Goal: Find specific page/section: Find specific page/section

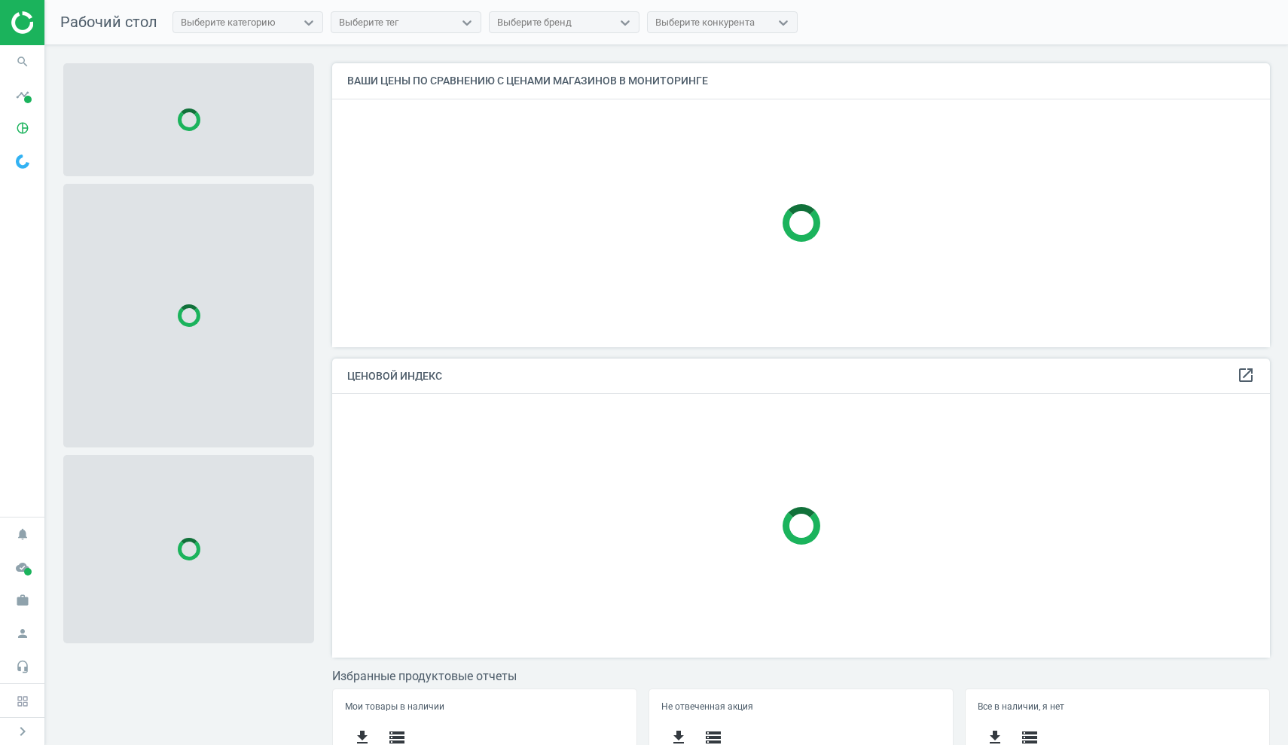
scroll to position [283, 939]
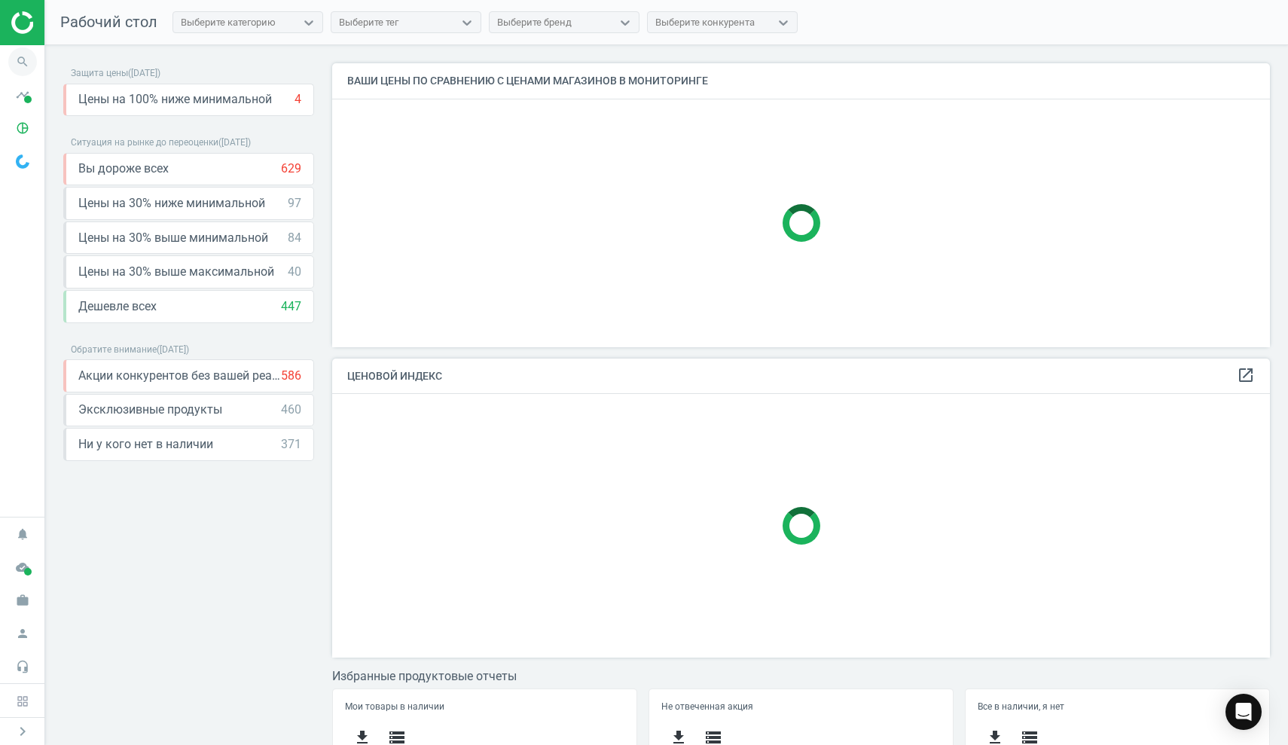
click at [19, 63] on icon "search" at bounding box center [22, 61] width 29 height 29
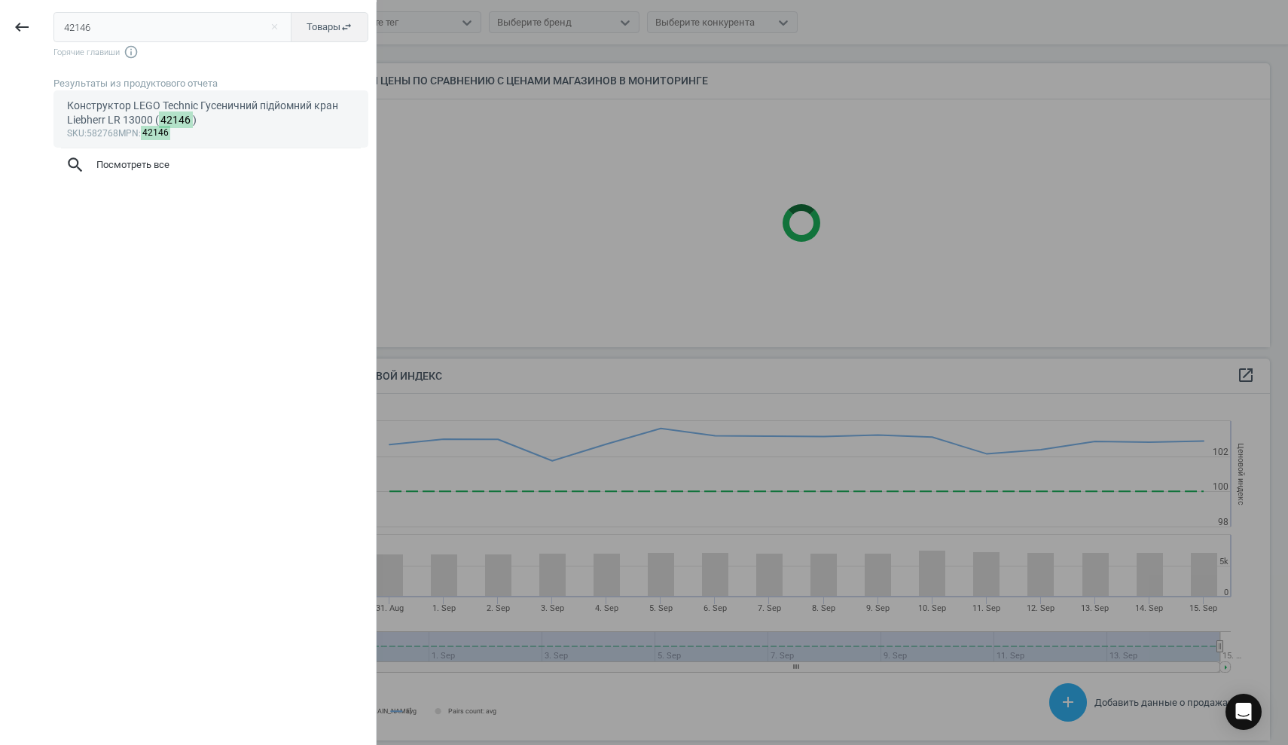
scroll to position [347, 939]
type input "42146"
click at [210, 112] on div "Конструктор LEGO Technic Гусеничний підйомний кран Liebherr LR 13000 ( 42146 )" at bounding box center [211, 113] width 289 height 29
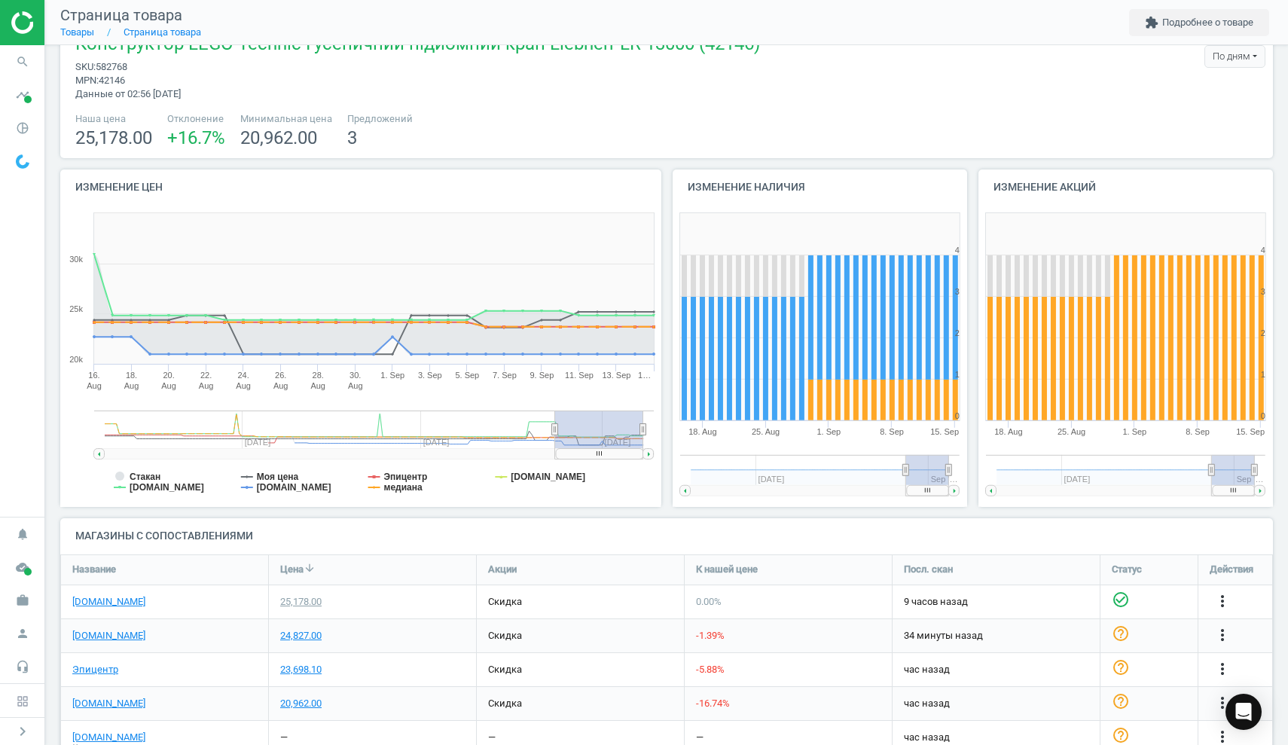
scroll to position [35, 0]
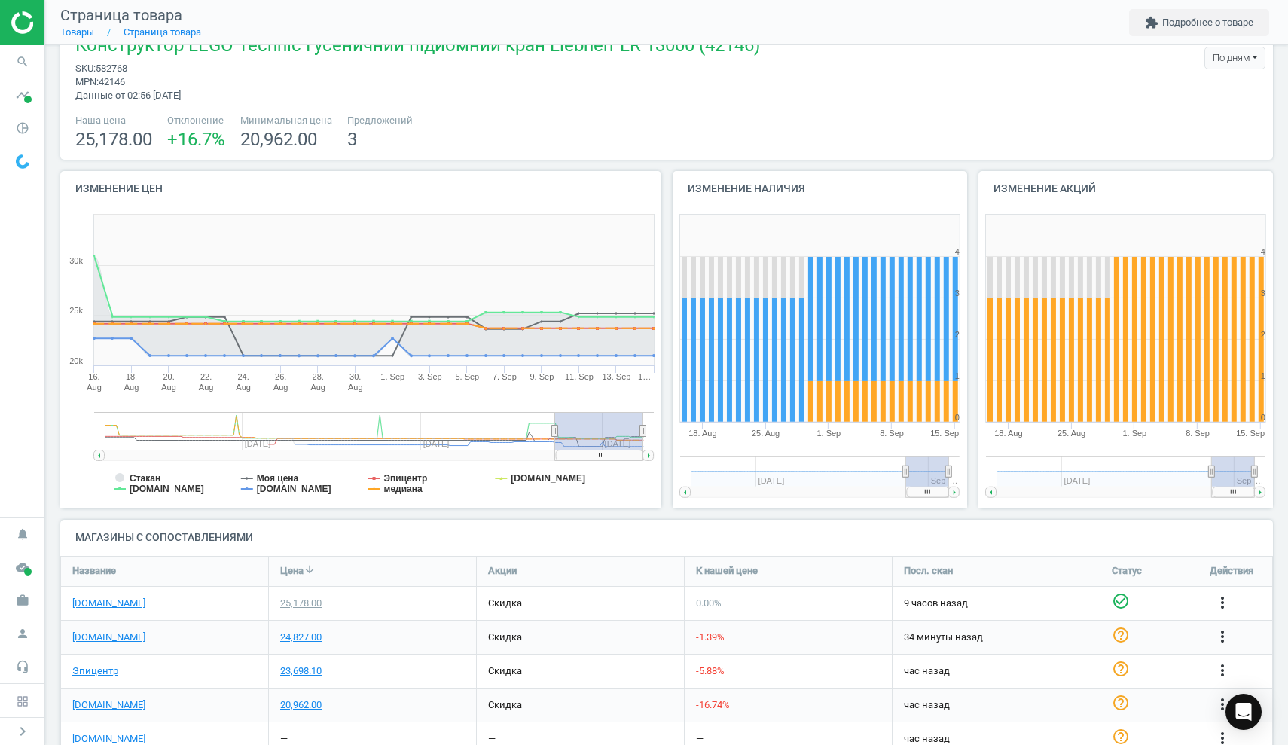
click at [103, 187] on h4 "Изменение цен" at bounding box center [360, 188] width 601 height 35
click at [615, 451] on rect at bounding box center [599, 455] width 87 height 11
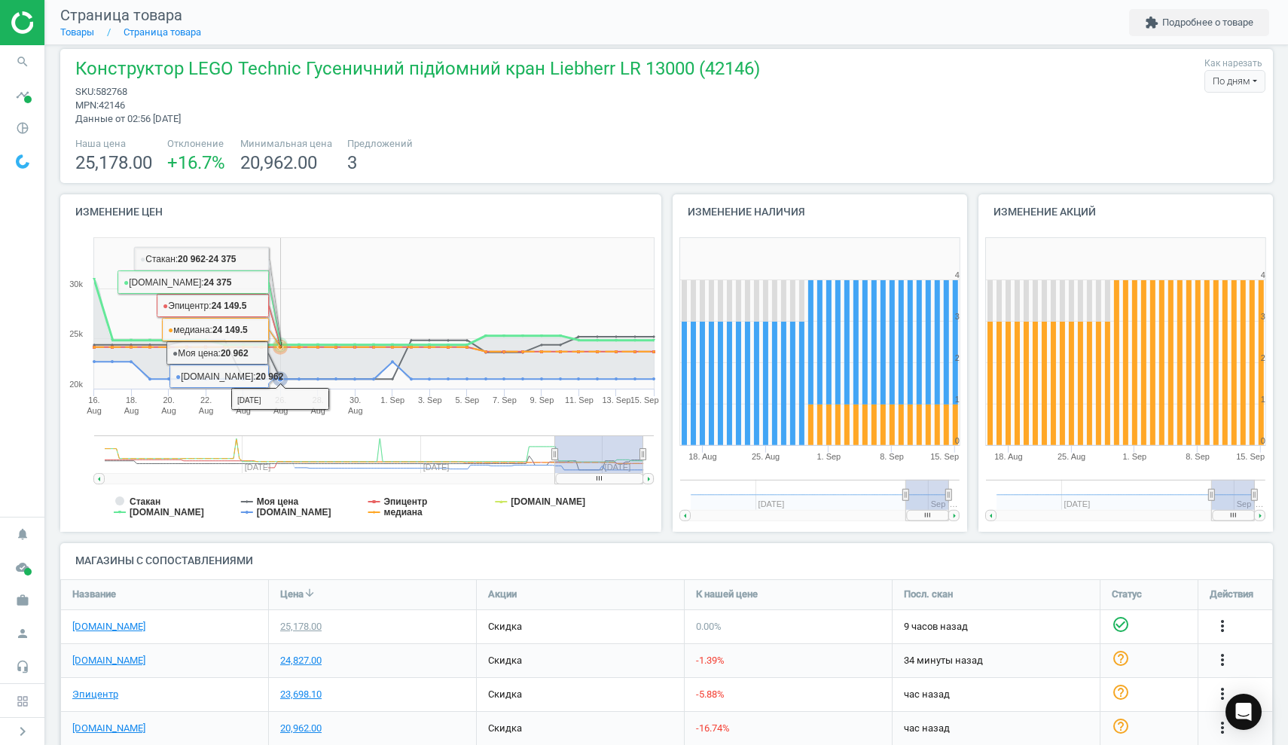
scroll to position [14, 0]
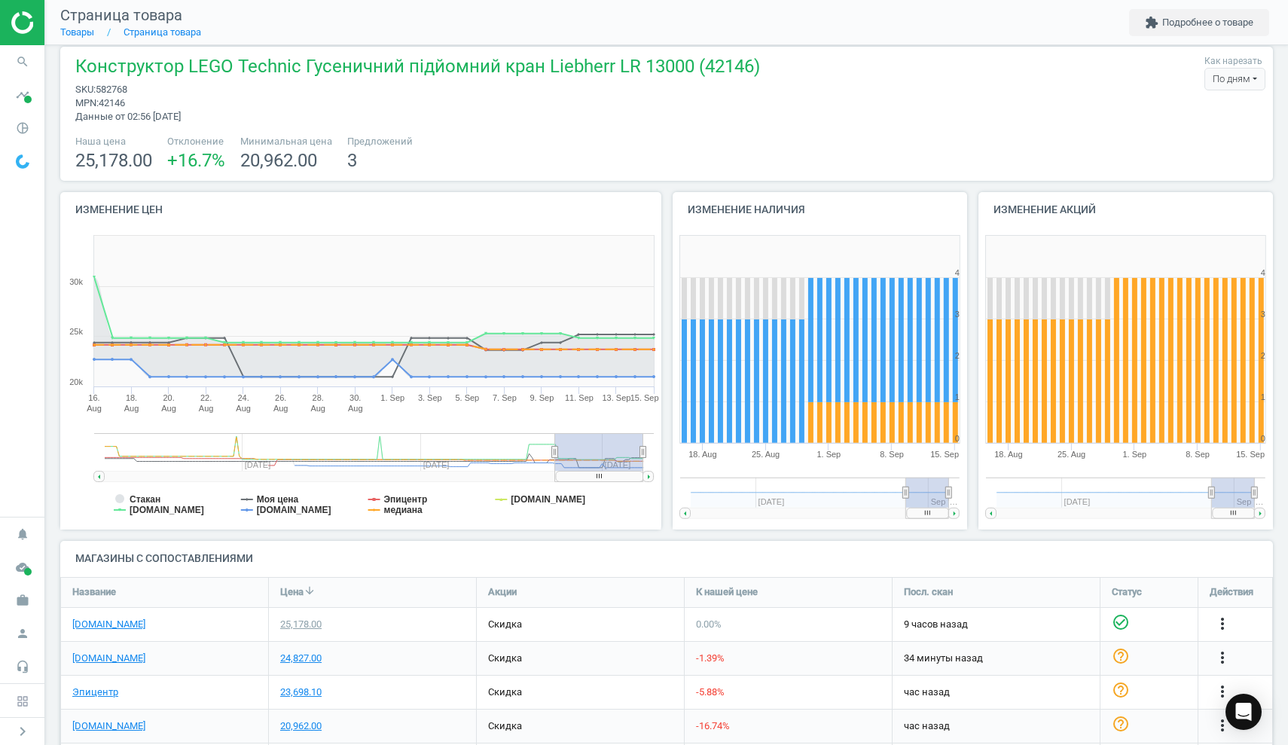
click at [1253, 78] on div "По дням" at bounding box center [1235, 79] width 61 height 23
click at [1086, 90] on div "Конструктор LEGO Technic Гусеничний підйомний кран Liebherr LR 13000 (42146) sk…" at bounding box center [667, 88] width 1198 height 69
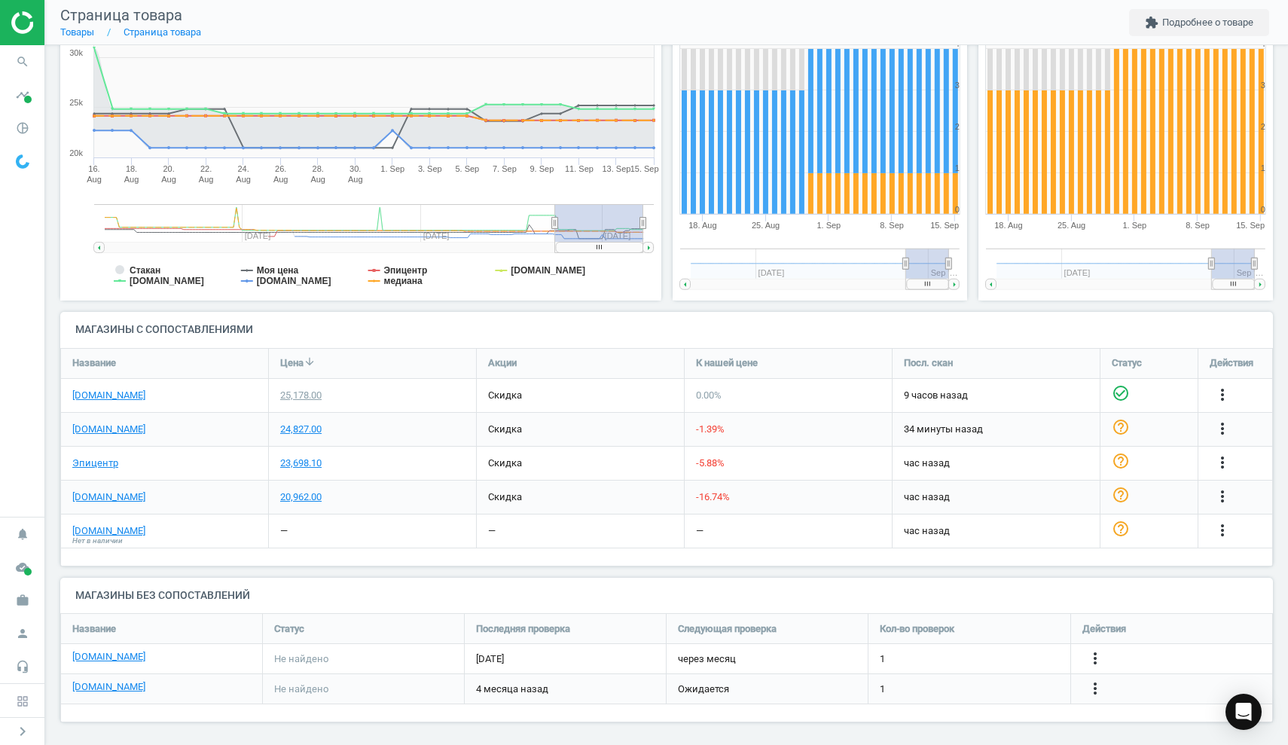
scroll to position [242, 0]
click at [32, 63] on icon "search" at bounding box center [22, 61] width 29 height 29
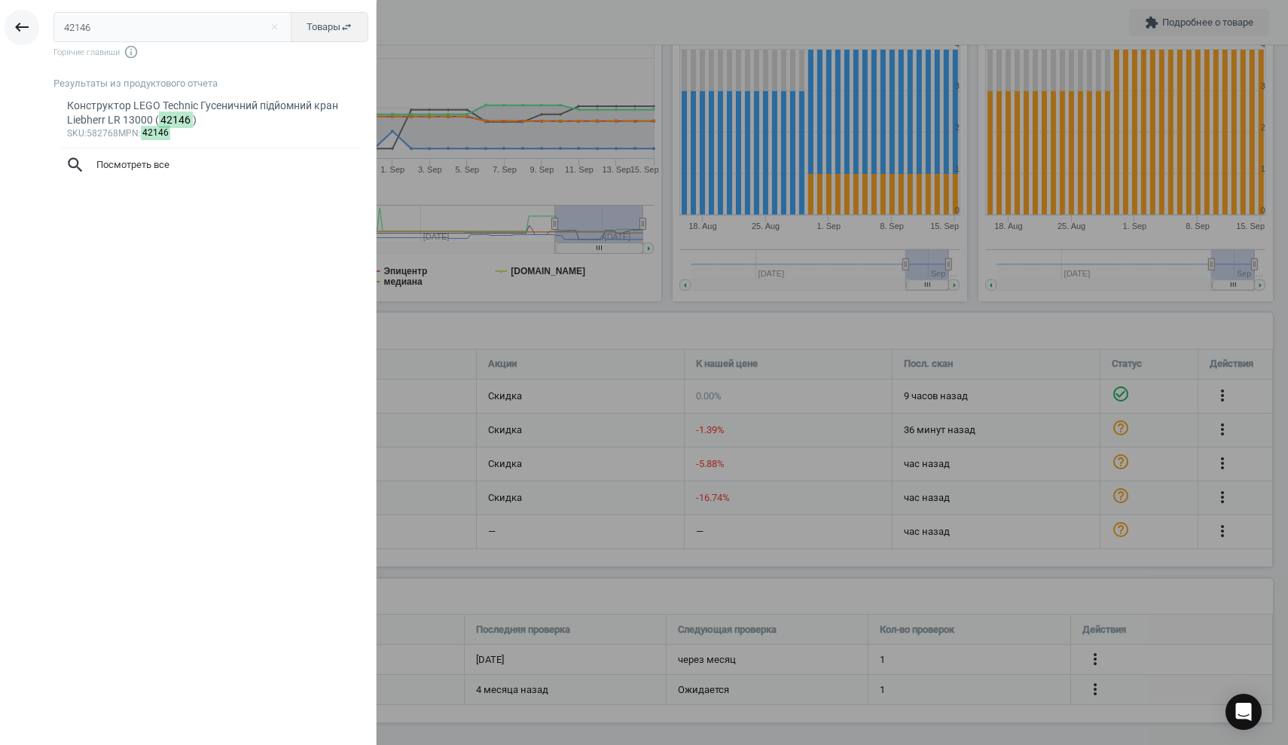
click at [19, 25] on icon "keyboard_backspace" at bounding box center [22, 27] width 18 height 18
